Goal: Navigation & Orientation: Find specific page/section

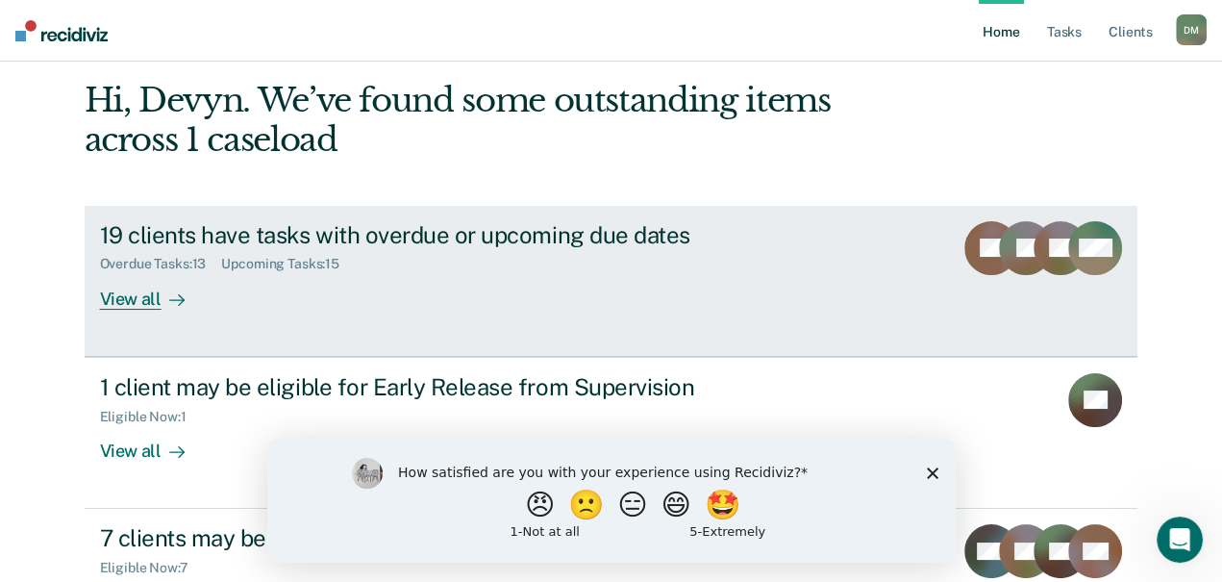
scroll to position [157, 0]
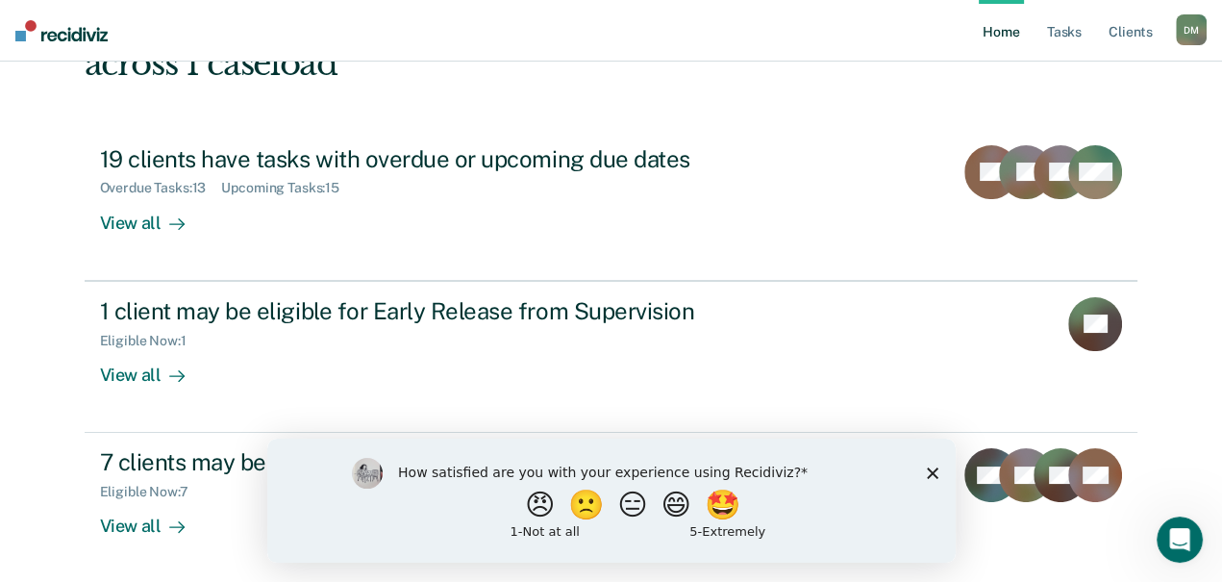
click at [931, 472] on polygon "Close survey" at bounding box center [932, 472] width 12 height 12
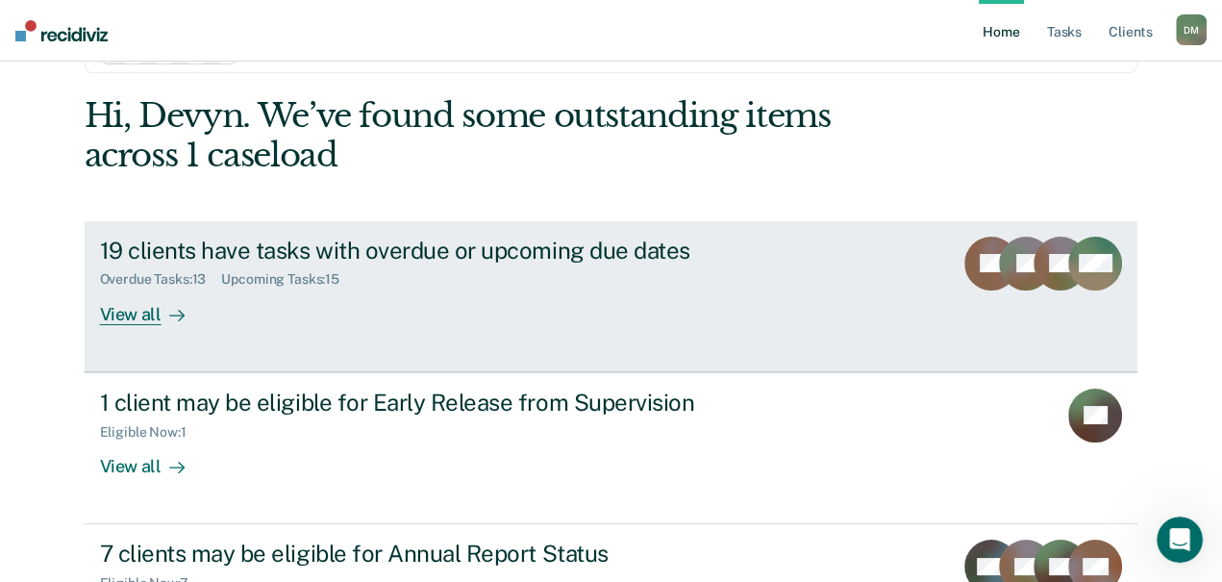
scroll to position [0, 0]
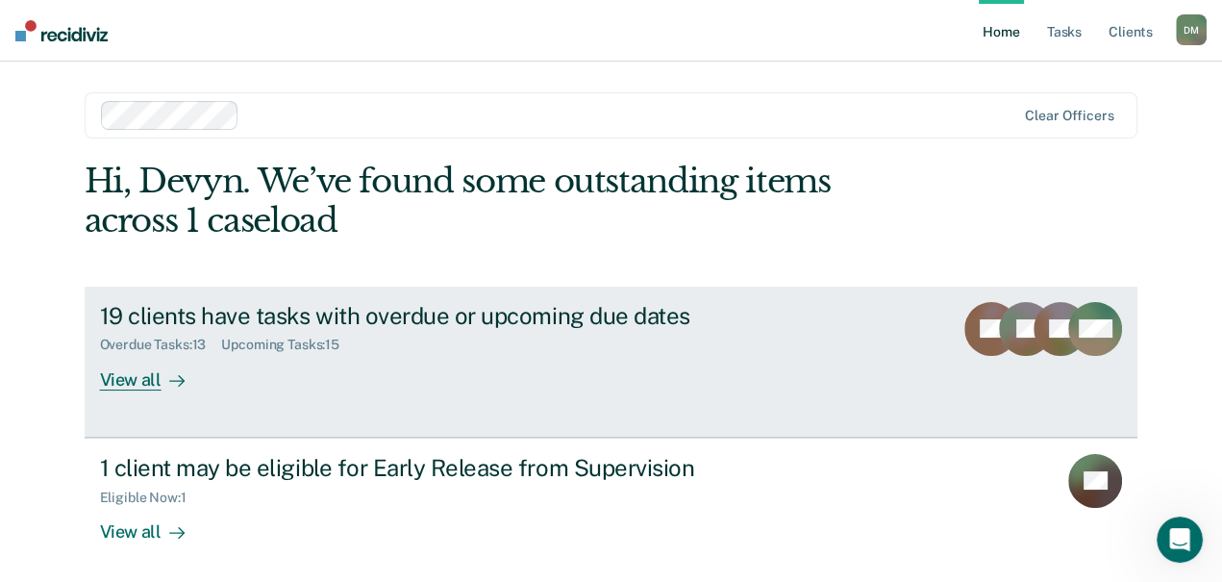
click at [208, 383] on div "View all" at bounding box center [154, 371] width 108 height 37
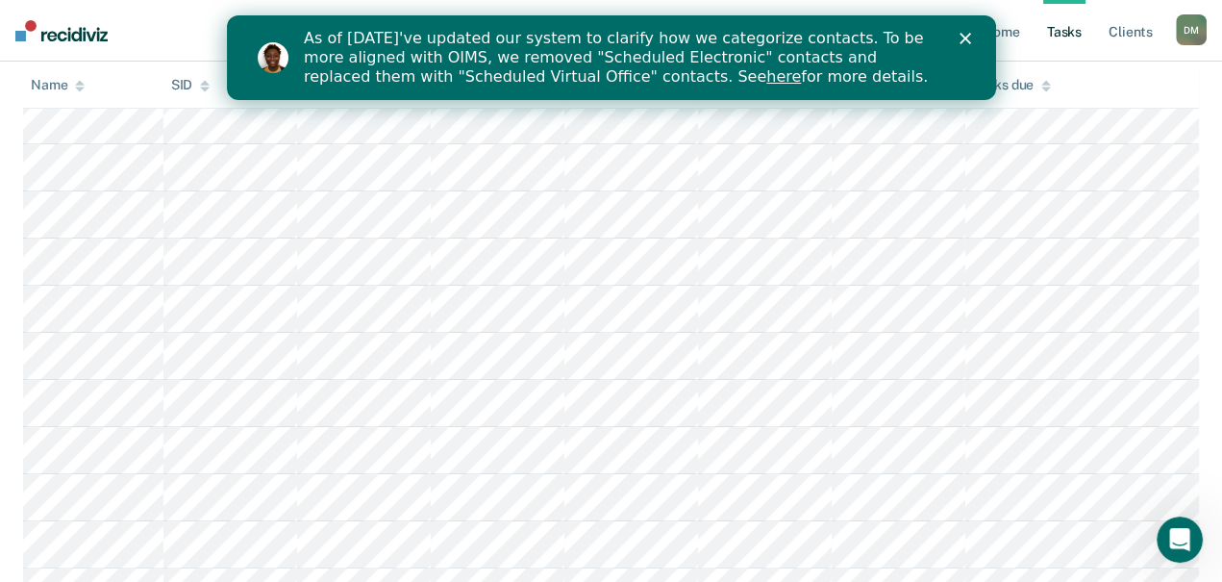
click at [969, 46] on div "As of [DATE]'ve updated our system to clarify how we categorize contacts. To be…" at bounding box center [610, 57] width 769 height 69
